Goal: Transaction & Acquisition: Purchase product/service

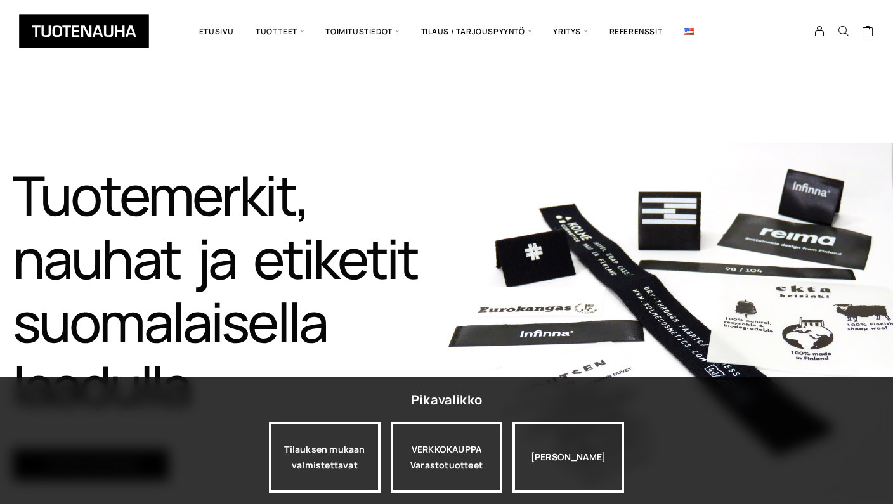
scroll to position [51, 0]
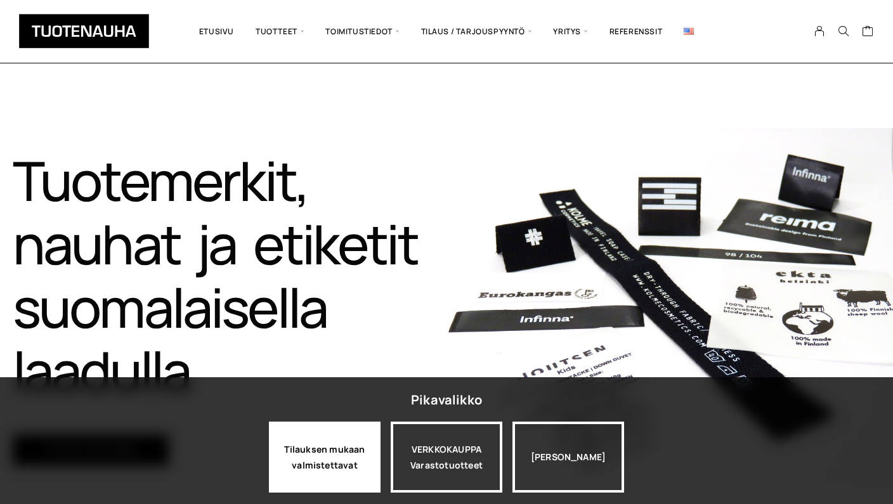
click at [339, 465] on div "Tilauksen mukaan valmistettavat" at bounding box center [325, 457] width 112 height 71
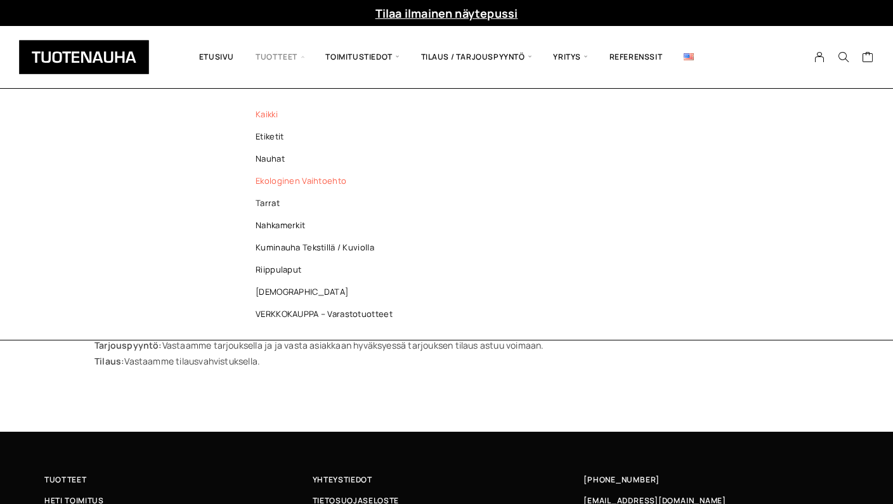
click at [279, 176] on link "Ekologinen vaihtoehto" at bounding box center [327, 181] width 184 height 22
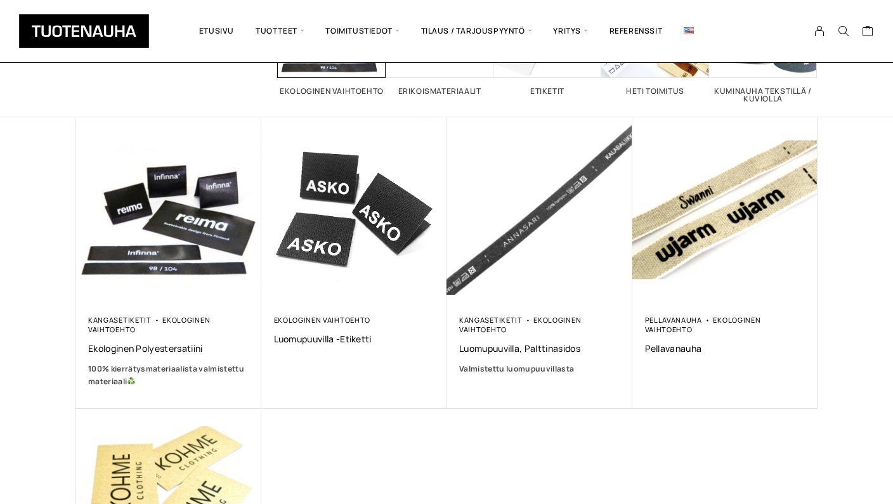
scroll to position [164, 0]
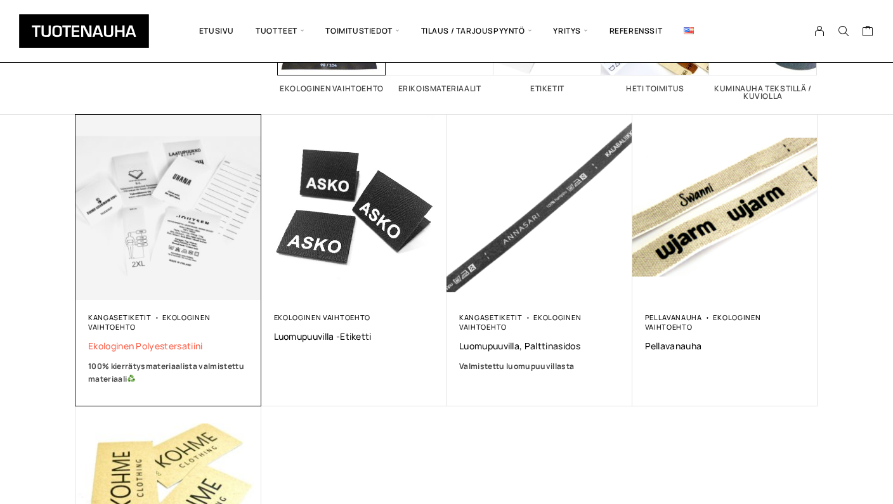
click at [180, 347] on span "Ekologinen polyestersatiini" at bounding box center [168, 346] width 160 height 12
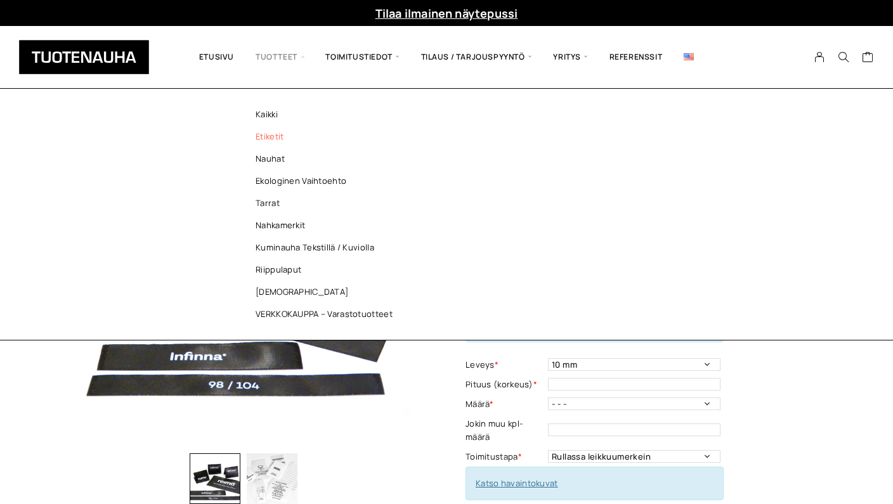
click at [270, 138] on link "Etiketit" at bounding box center [327, 137] width 184 height 22
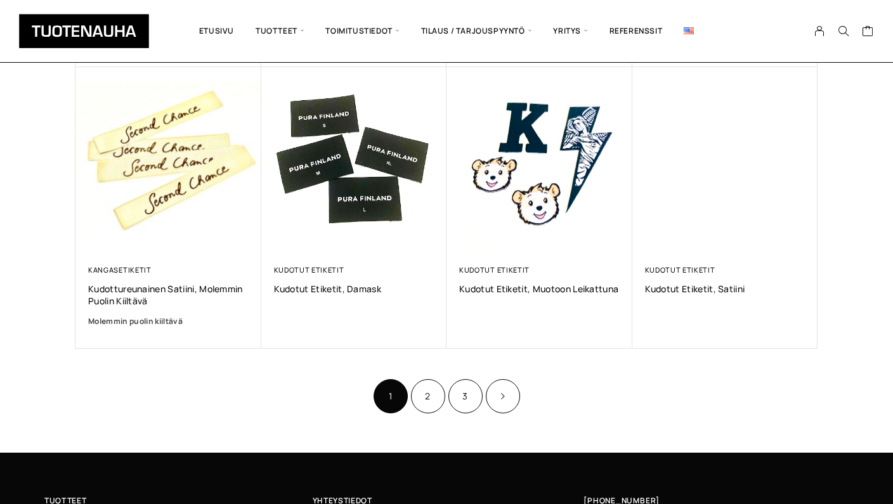
scroll to position [755, 0]
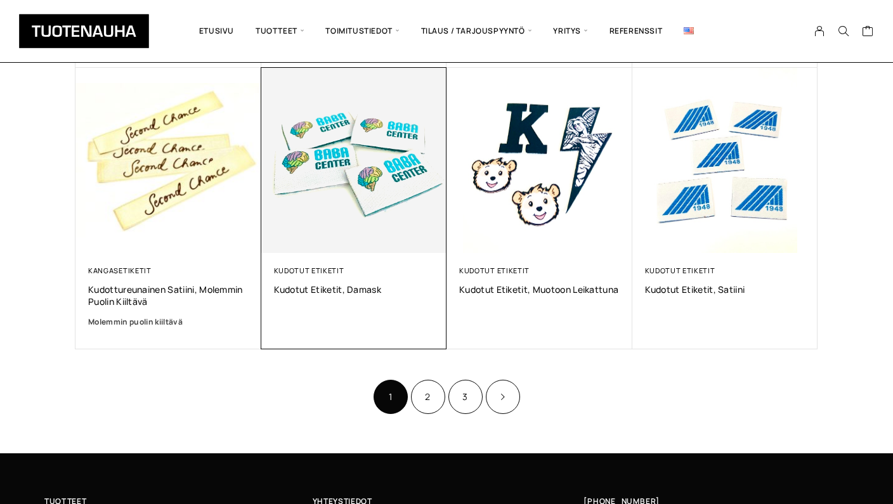
click at [335, 280] on div "Kudotut etiketit Kudotut etiketit, Damask" at bounding box center [354, 281] width 160 height 30
click at [342, 290] on span "Kudotut etiketit, Damask" at bounding box center [354, 289] width 160 height 12
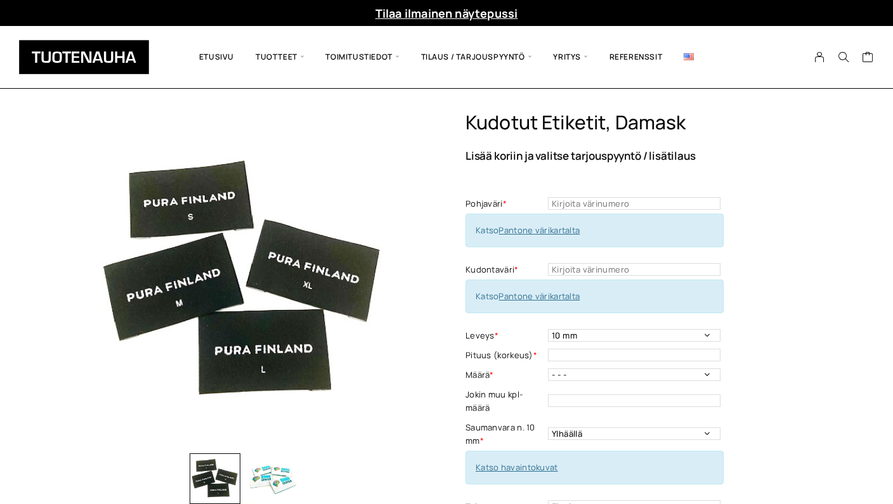
click at [536, 230] on link "Pantone värikartalta" at bounding box center [538, 229] width 81 height 11
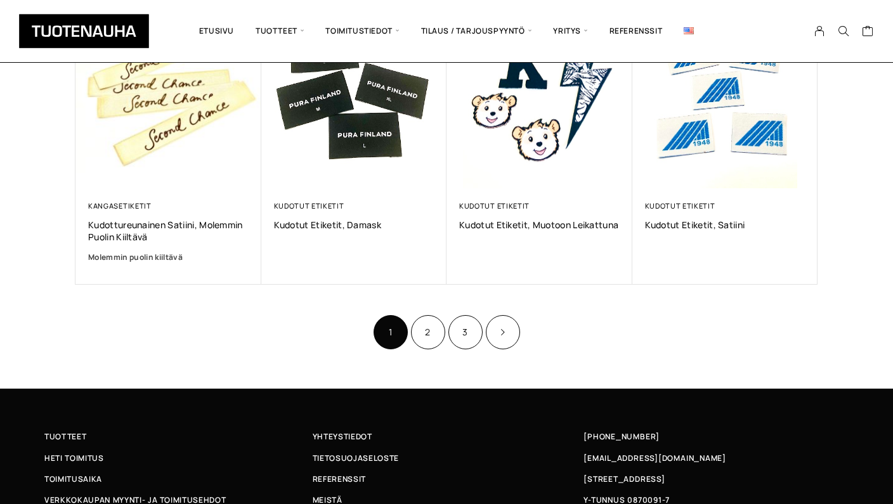
scroll to position [833, 0]
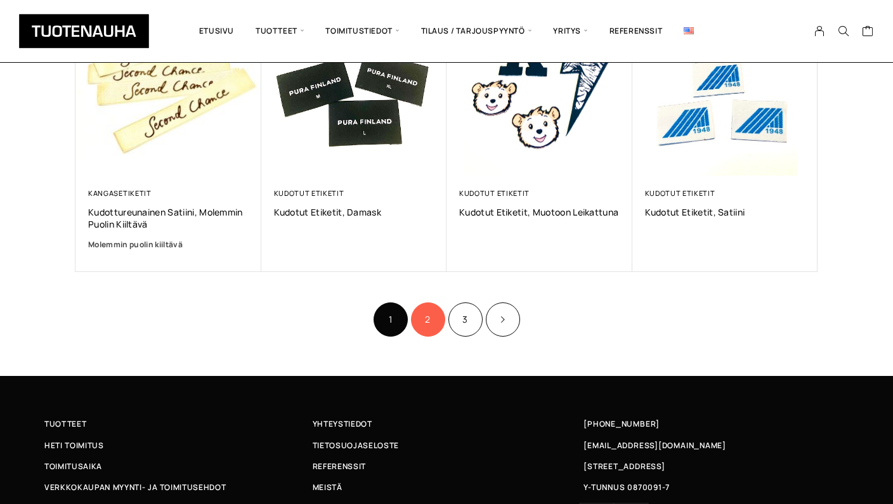
click at [433, 316] on link "2" at bounding box center [428, 319] width 34 height 34
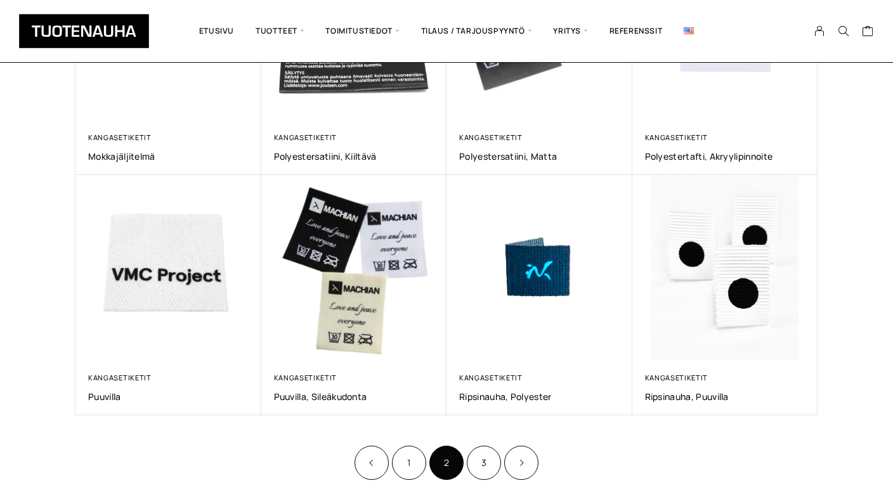
scroll to position [630, 0]
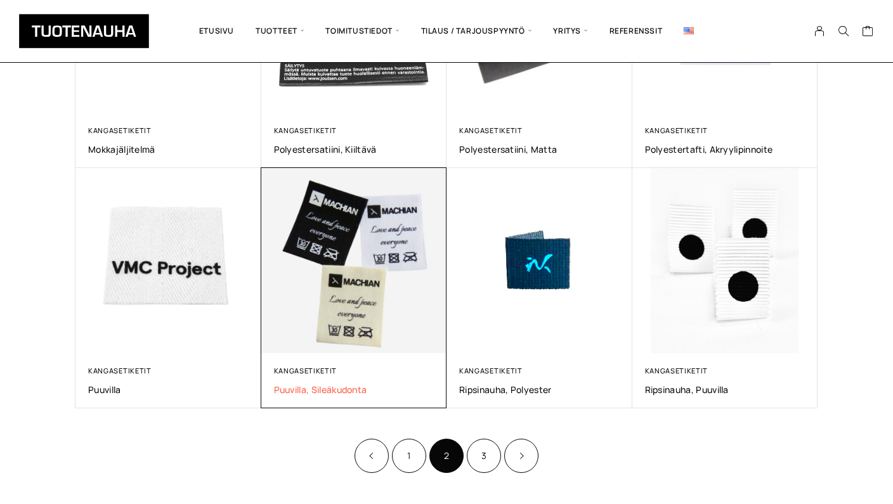
click at [297, 385] on span "Puuvilla, sileäkudonta" at bounding box center [354, 390] width 160 height 12
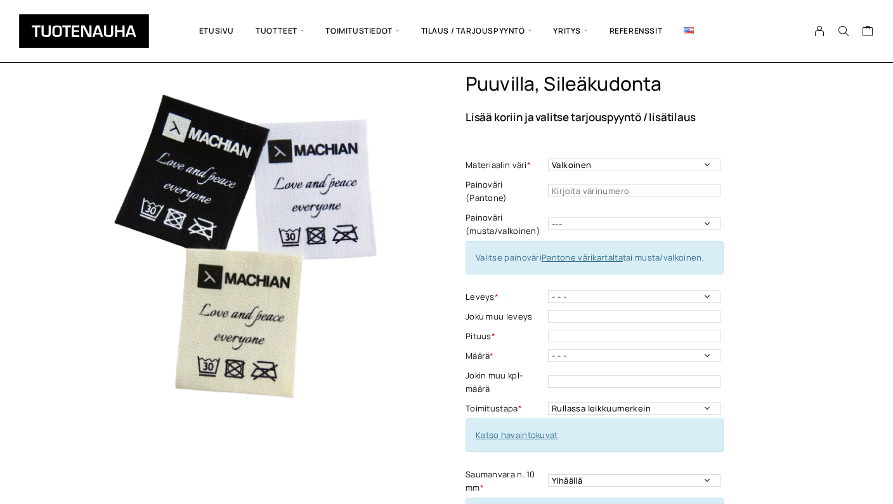
scroll to position [42, 0]
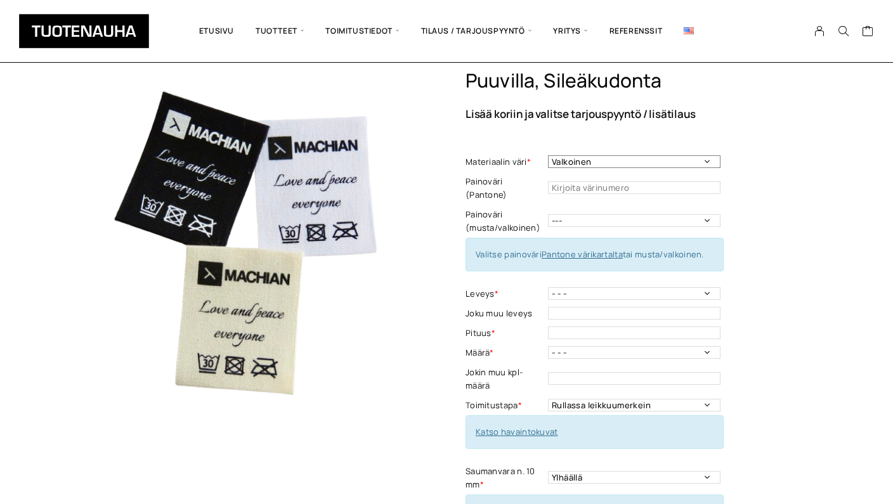
select select "Luonnonvalkoinen"
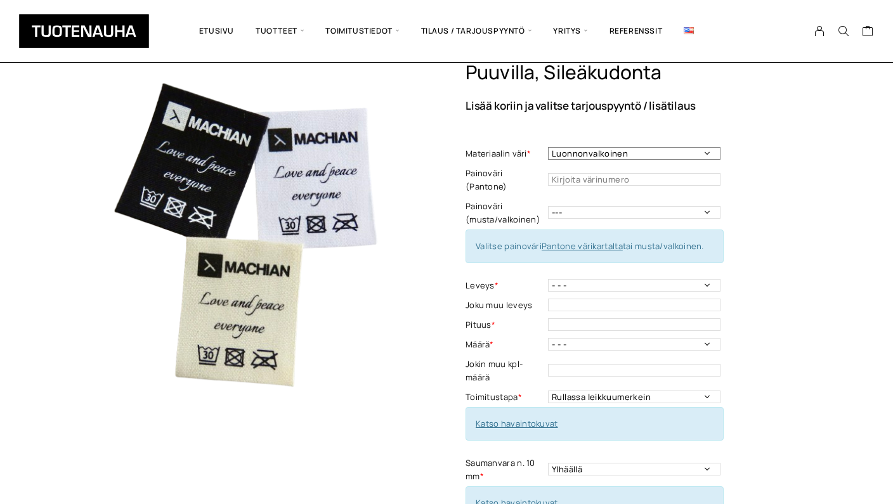
scroll to position [53, 0]
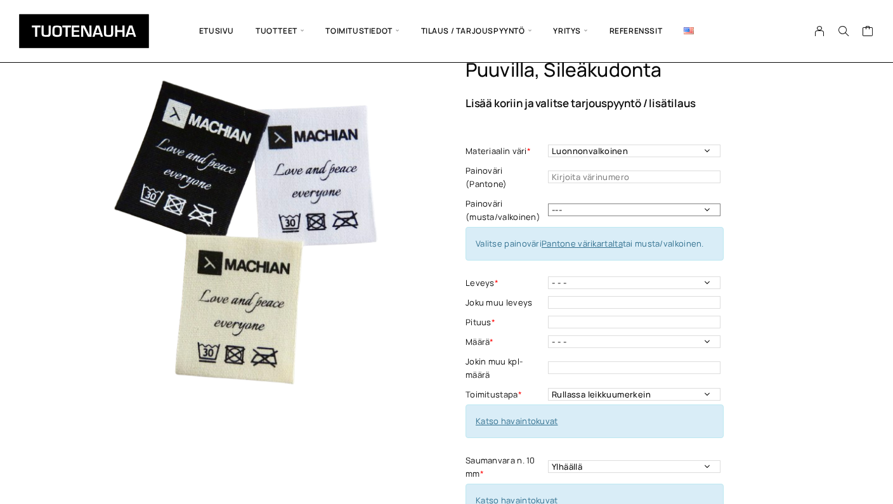
select select "musta"
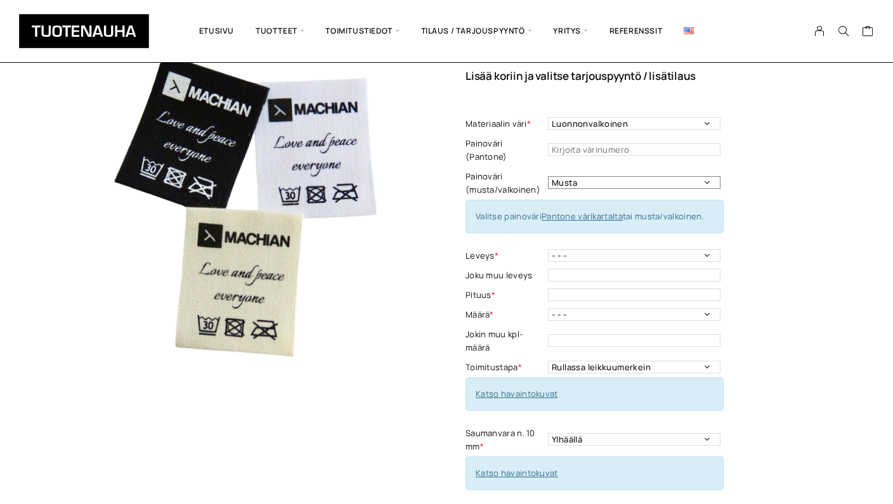
scroll to position [84, 0]
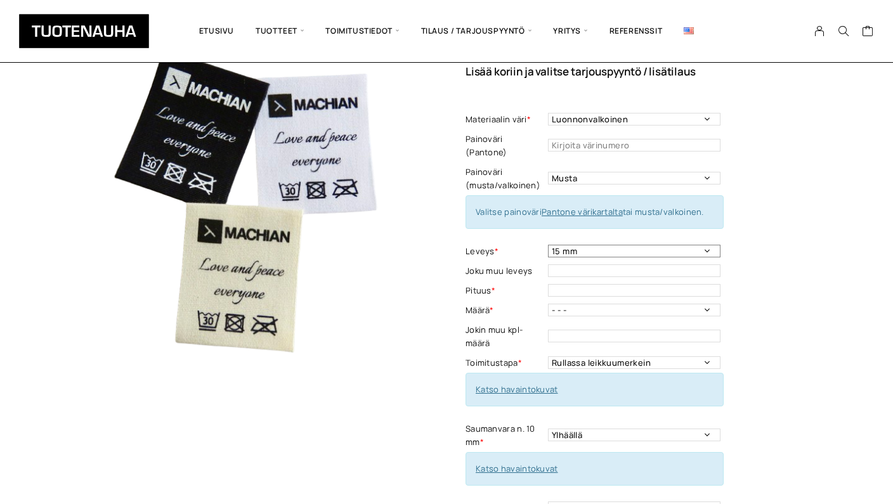
select select "20 mm"
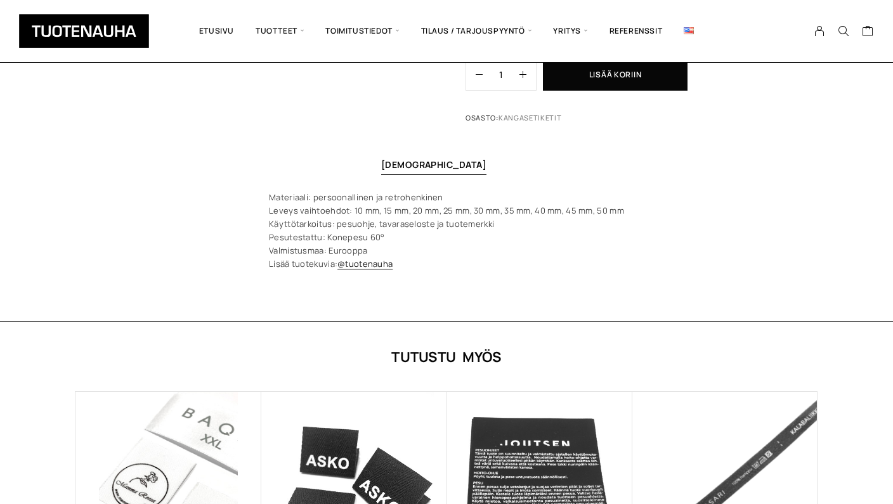
scroll to position [704, 0]
click at [374, 257] on link "@tuotenauha" at bounding box center [364, 262] width 55 height 11
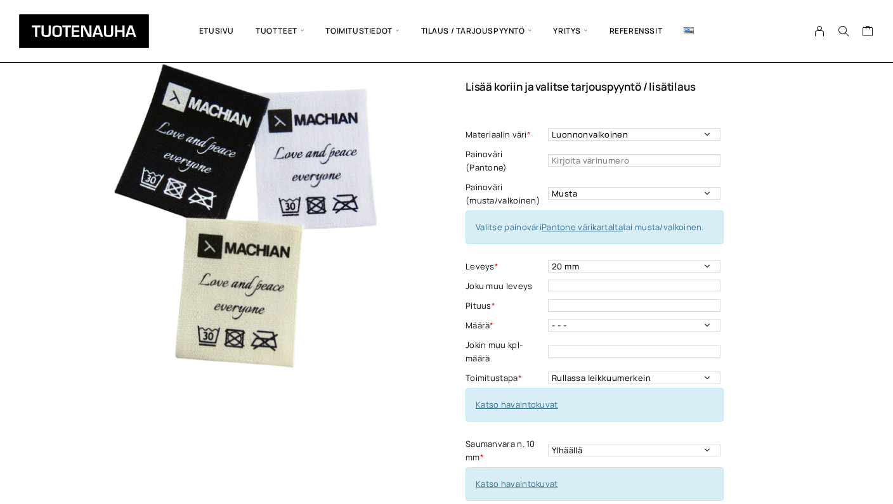
scroll to position [77, 0]
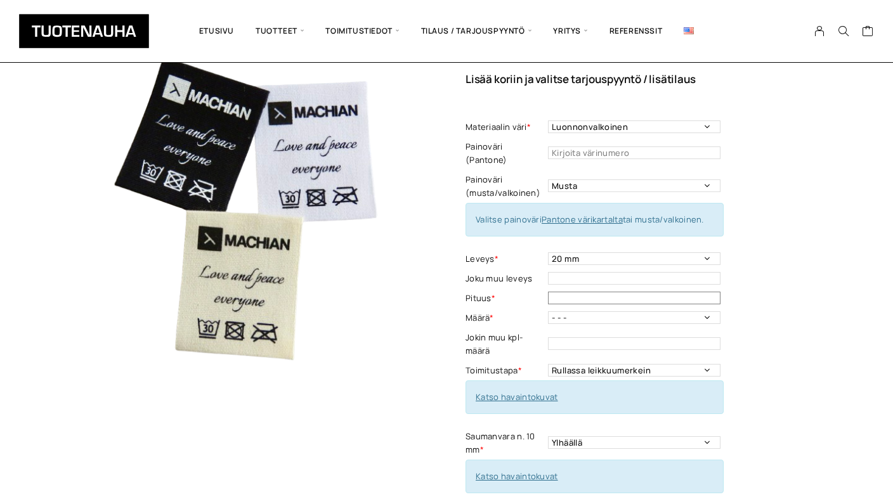
click at [684, 292] on input "text" at bounding box center [634, 298] width 172 height 13
click at [845, 276] on div "Puuvilla, sileäkudonta Lisää koriin ja valitse tarjouspyyntö / lisätilaus Mater…" at bounding box center [446, 491] width 893 height 914
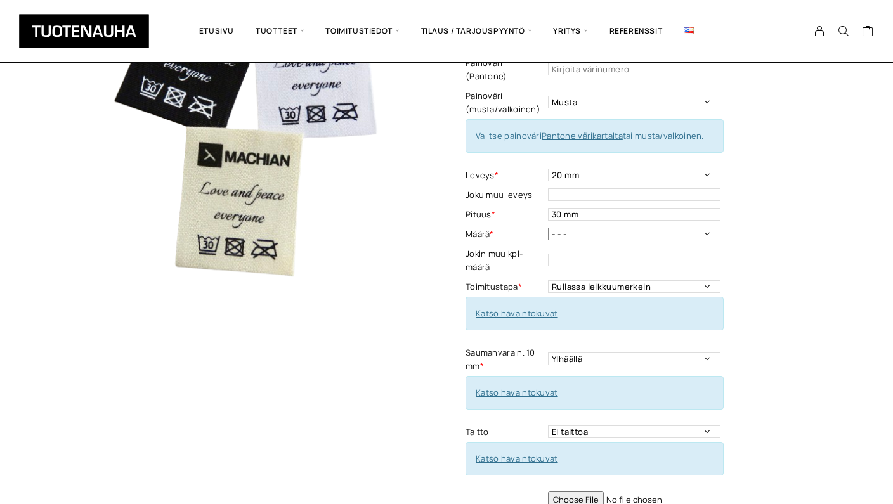
scroll to position [164, 0]
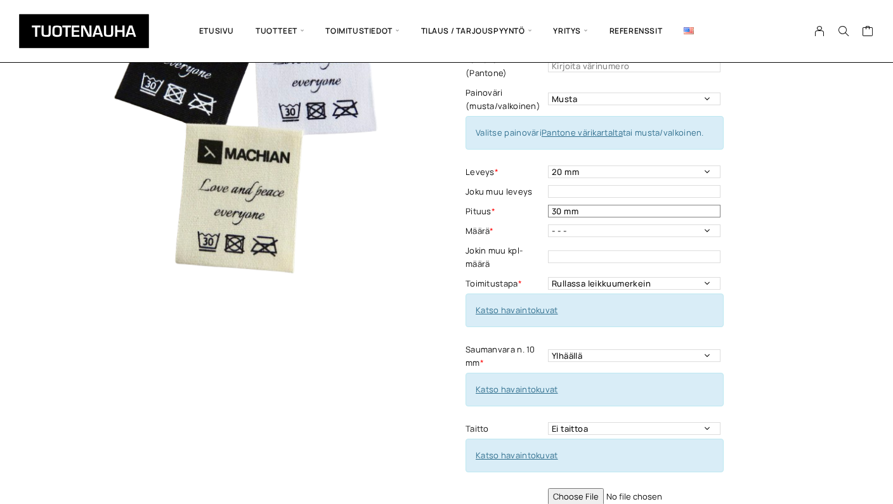
click at [555, 205] on input "30 mm" at bounding box center [634, 211] width 172 height 13
type input "20 mm"
click at [782, 277] on div "Puuvilla, sileäkudonta Lisää koriin ja valitse tarjouspyyntö / lisätilaus Mater…" at bounding box center [641, 308] width 352 height 722
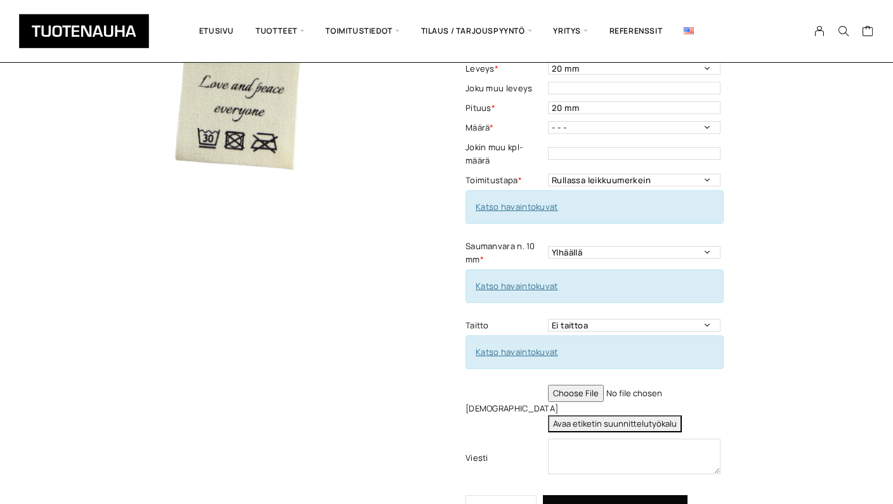
scroll to position [273, 0]
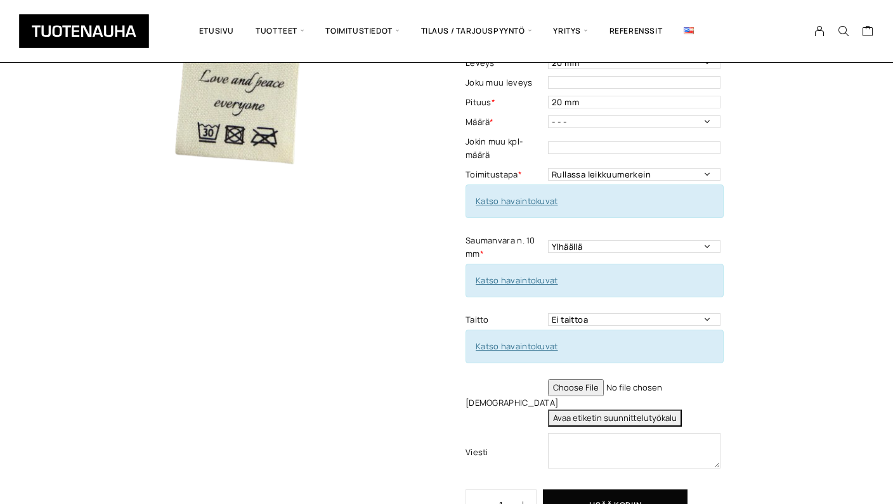
click at [523, 340] on link "Katso havaintokuvat" at bounding box center [517, 345] width 82 height 11
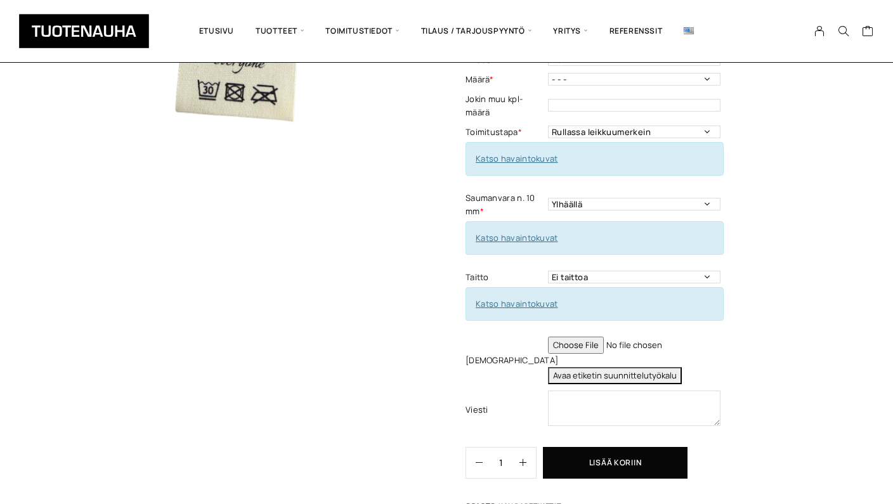
scroll to position [320, 0]
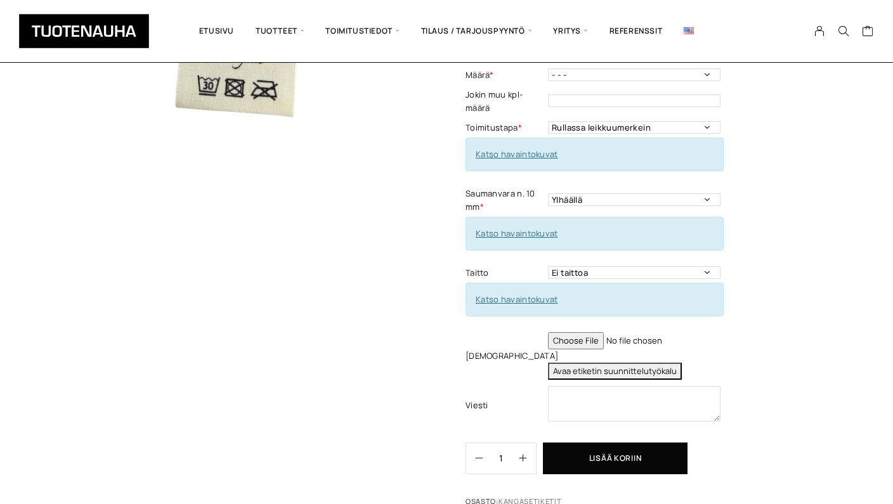
click at [592, 332] on input "file" at bounding box center [634, 340] width 172 height 17
click at [607, 363] on button "Avaa etiketin suunnittelutyökalu" at bounding box center [615, 371] width 134 height 17
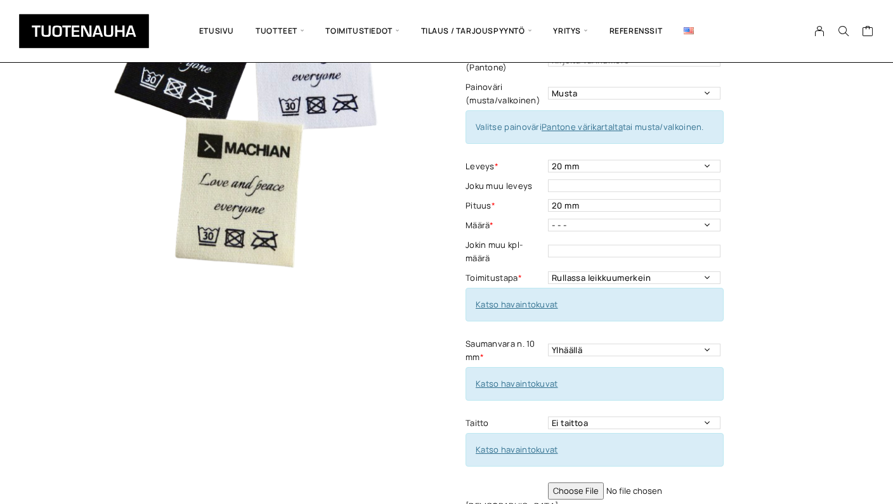
scroll to position [171, 0]
